Goal: Information Seeking & Learning: Learn about a topic

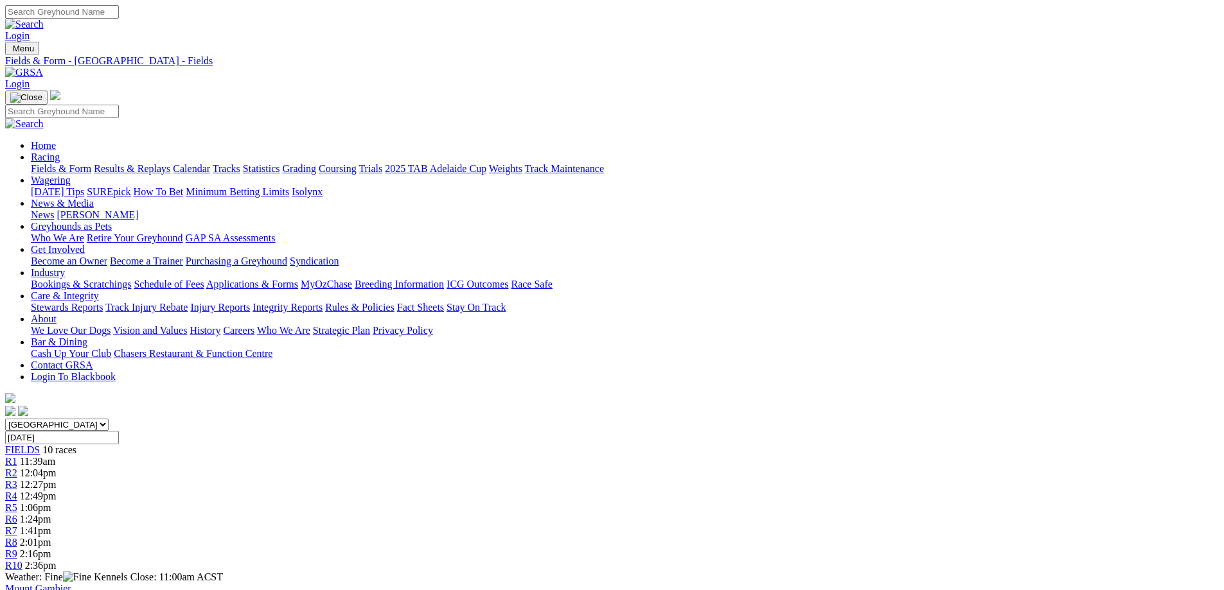
click at [17, 456] on link "R1" at bounding box center [11, 461] width 12 height 11
click at [407, 468] on div "R2 -2m" at bounding box center [612, 474] width 1214 height 12
click at [38, 479] on span "20m" at bounding box center [29, 484] width 18 height 11
click at [48, 456] on span "9 2 5 7" at bounding box center [34, 461] width 28 height 11
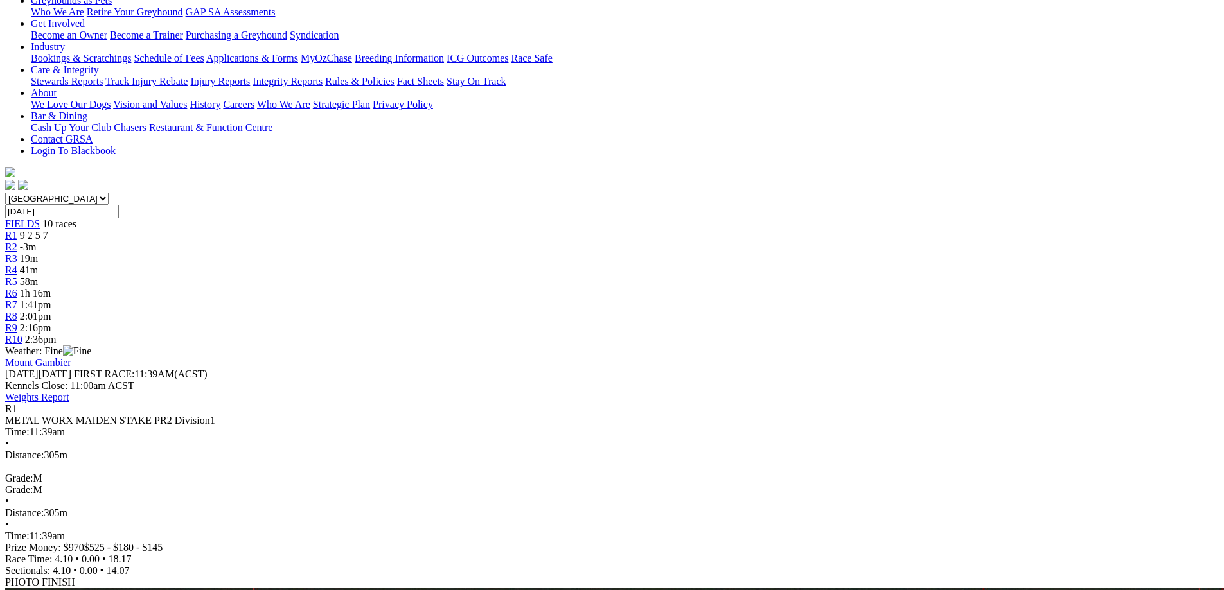
scroll to position [257, 0]
